Goal: Consume media (video, audio): Consume media (video, audio)

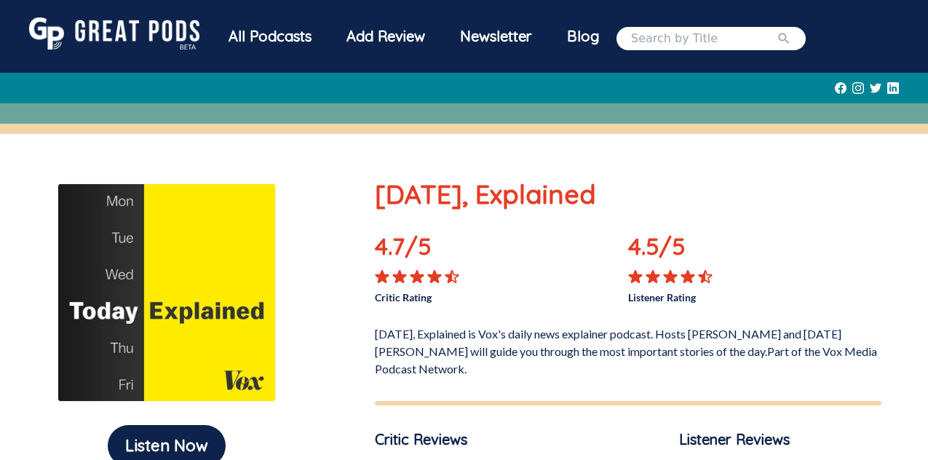
click at [283, 42] on div "All Podcasts" at bounding box center [270, 36] width 118 height 38
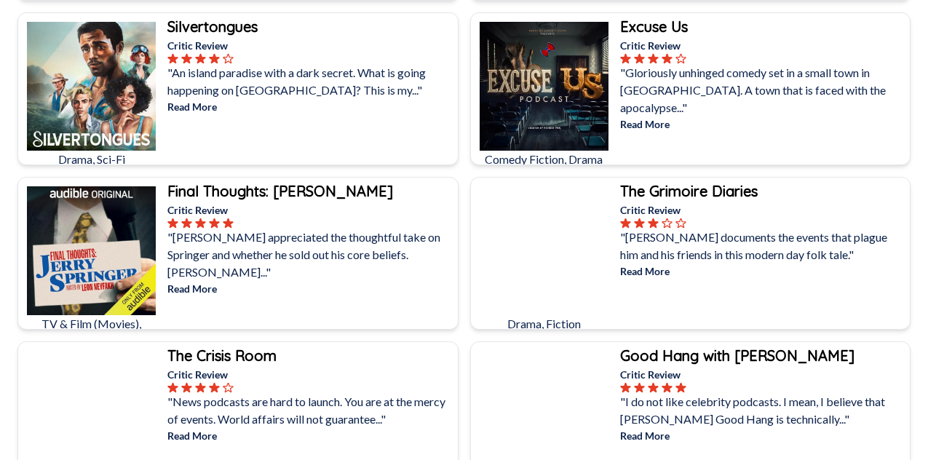
scroll to position [1008, 0]
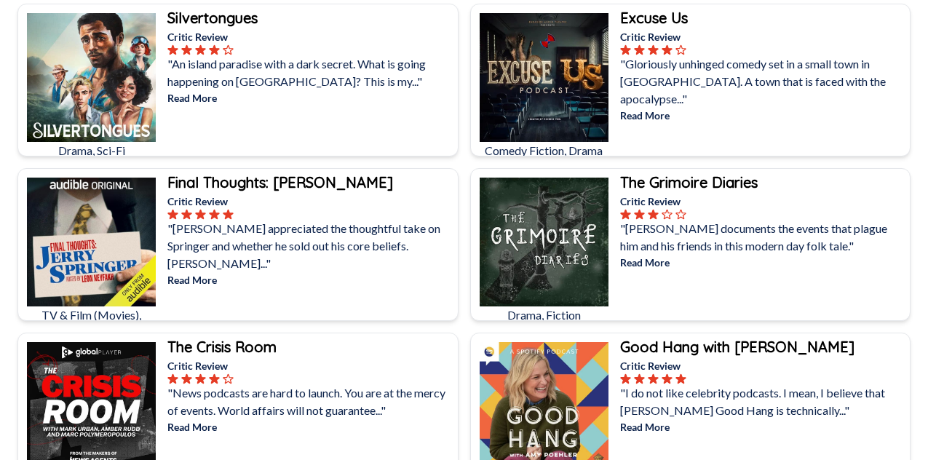
click at [184, 218] on icon at bounding box center [186, 214] width 9 height 9
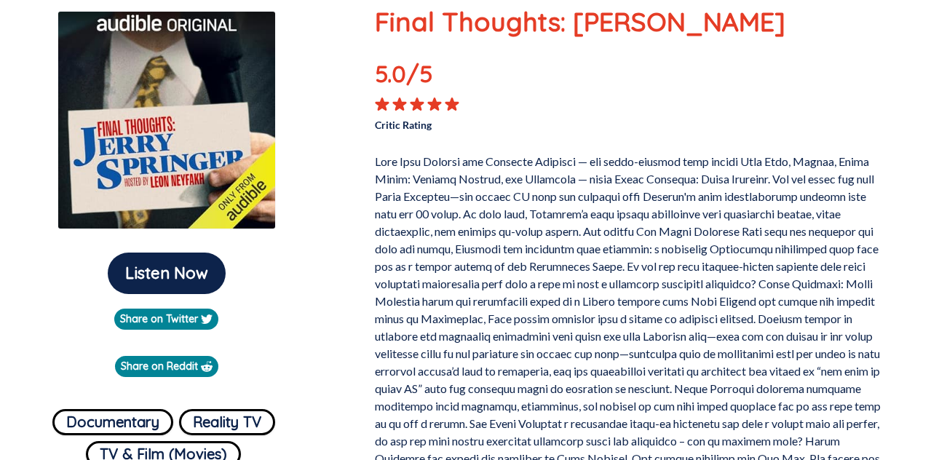
scroll to position [174, 0]
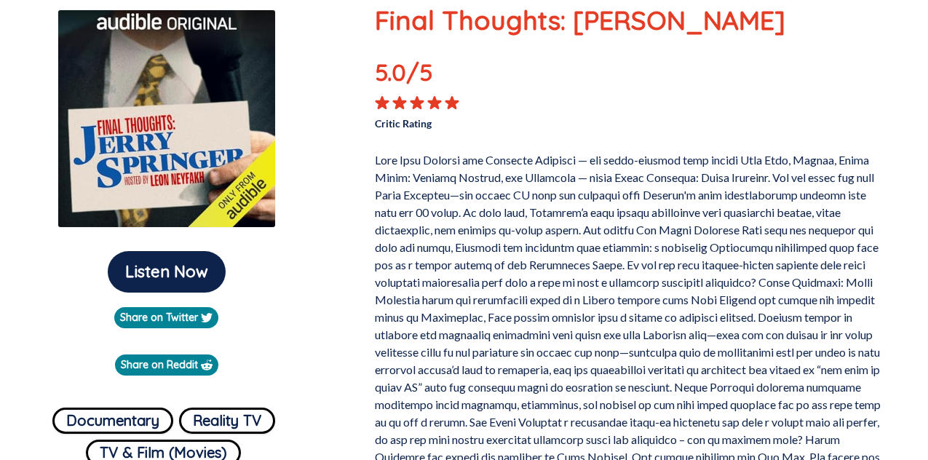
click at [178, 272] on button "Listen Now" at bounding box center [167, 271] width 118 height 41
